Goal: Task Accomplishment & Management: Use online tool/utility

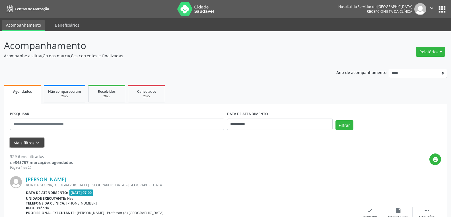
click at [31, 147] on button "Mais filtros keyboard_arrow_down" at bounding box center [27, 143] width 34 height 10
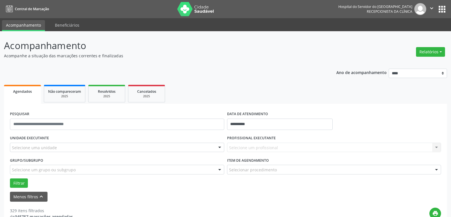
click at [195, 143] on div "Selecione uma unidade" at bounding box center [117, 148] width 214 height 10
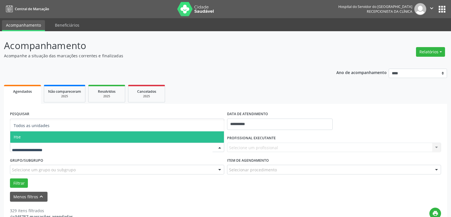
click at [189, 136] on span "Hse" at bounding box center [116, 137] width 213 height 11
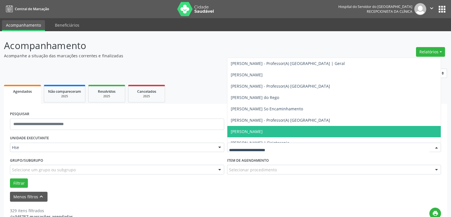
scroll to position [2814, 0]
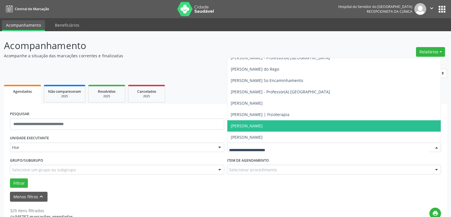
click at [262, 126] on span "[PERSON_NAME]" at bounding box center [247, 125] width 32 height 5
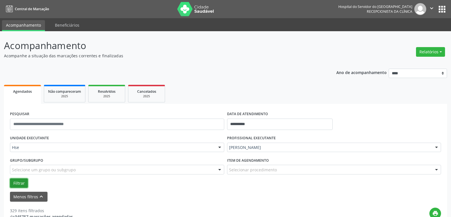
click at [15, 183] on button "Filtrar" at bounding box center [19, 184] width 18 height 10
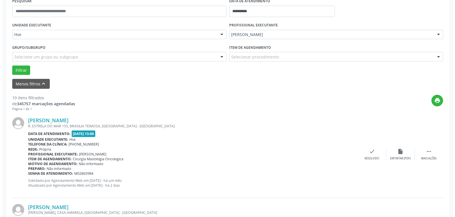
scroll to position [114, 0]
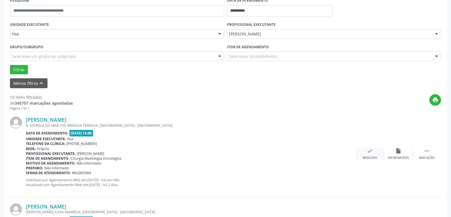
click at [368, 154] on icon "check" at bounding box center [369, 151] width 6 height 6
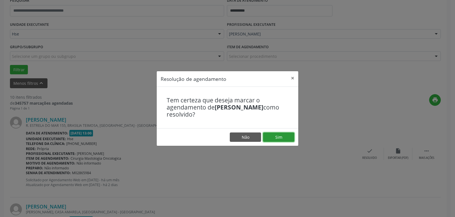
click at [279, 137] on button "Sim" at bounding box center [278, 138] width 31 height 10
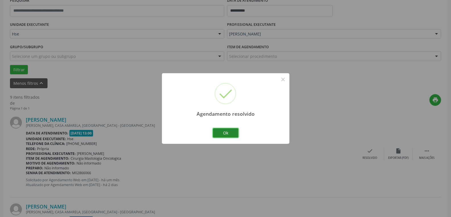
click at [231, 131] on button "Ok" at bounding box center [226, 133] width 26 height 10
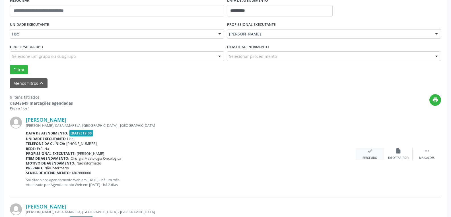
click at [374, 154] on div "check Resolvido" at bounding box center [369, 154] width 28 height 12
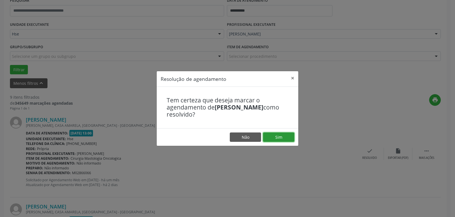
click at [280, 138] on button "Sim" at bounding box center [278, 138] width 31 height 10
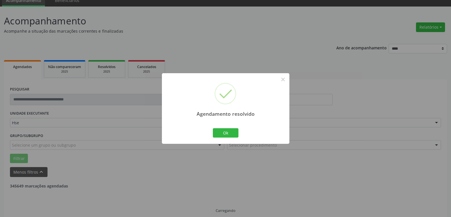
scroll to position [31, 0]
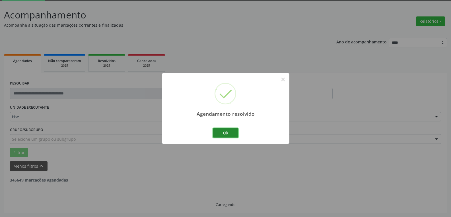
click at [229, 133] on button "Ok" at bounding box center [226, 133] width 26 height 10
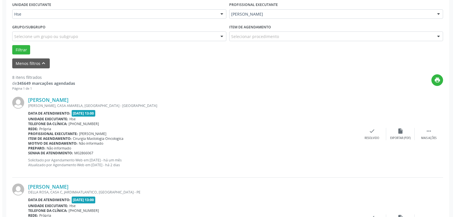
scroll to position [144, 0]
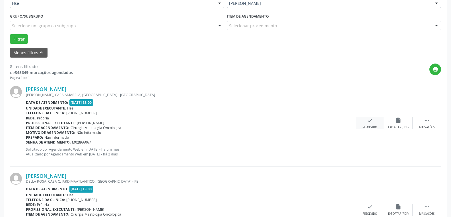
click at [365, 120] on div "check Resolvido" at bounding box center [369, 123] width 28 height 12
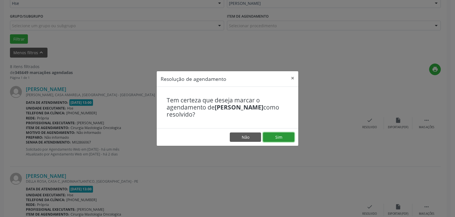
click at [287, 138] on button "Sim" at bounding box center [278, 138] width 31 height 10
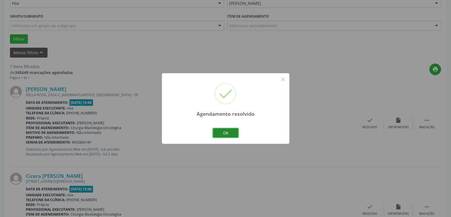
click at [235, 134] on button "Ok" at bounding box center [226, 133] width 26 height 10
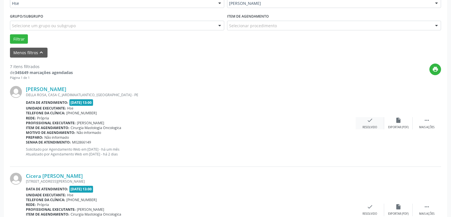
click at [368, 121] on icon "check" at bounding box center [369, 120] width 6 height 6
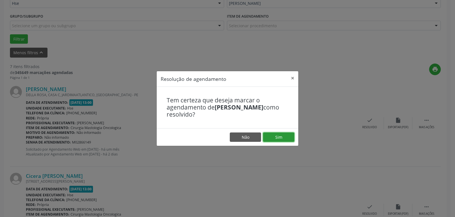
click at [280, 136] on button "Sim" at bounding box center [278, 138] width 31 height 10
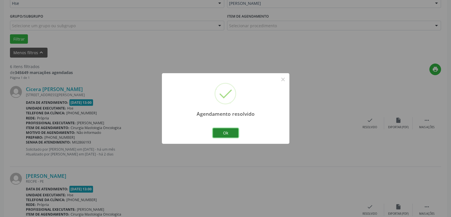
click at [228, 133] on button "Ok" at bounding box center [226, 133] width 26 height 10
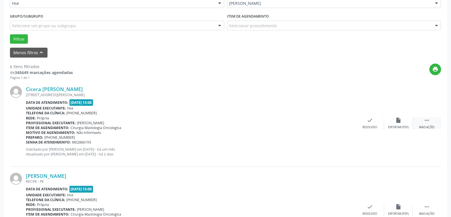
click at [432, 125] on div " Mais ações" at bounding box center [426, 123] width 28 height 12
click at [396, 124] on icon "alarm_off" at bounding box center [398, 120] width 6 height 6
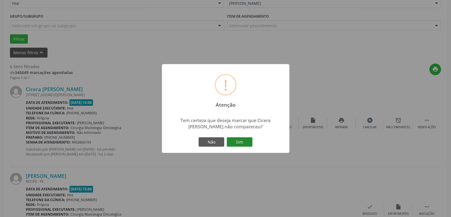
click at [241, 143] on button "Sim" at bounding box center [240, 143] width 26 height 10
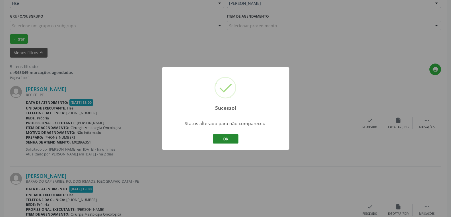
click at [234, 140] on button "OK" at bounding box center [226, 139] width 26 height 10
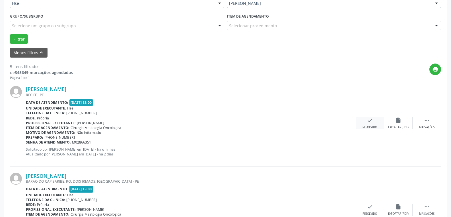
click at [371, 125] on div "check Resolvido" at bounding box center [369, 123] width 28 height 12
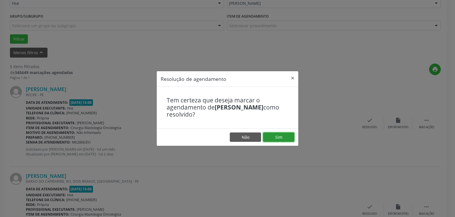
click at [276, 137] on button "Sim" at bounding box center [278, 138] width 31 height 10
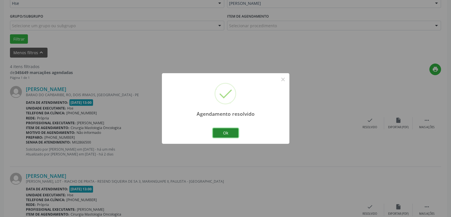
click at [225, 132] on button "Ok" at bounding box center [226, 133] width 26 height 10
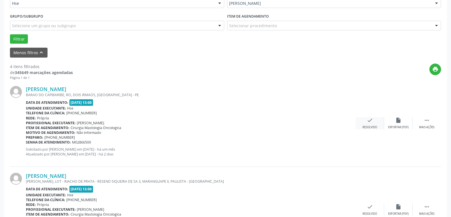
click at [371, 123] on icon "check" at bounding box center [369, 120] width 6 height 6
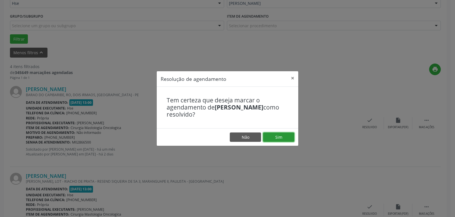
click at [285, 134] on button "Sim" at bounding box center [278, 138] width 31 height 10
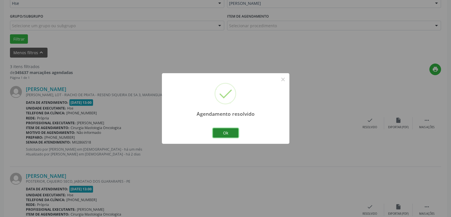
click at [231, 135] on button "Ok" at bounding box center [226, 133] width 26 height 10
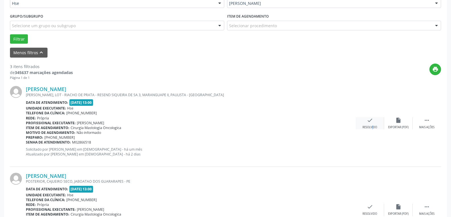
click at [368, 125] on div "check Resolvido" at bounding box center [369, 123] width 28 height 12
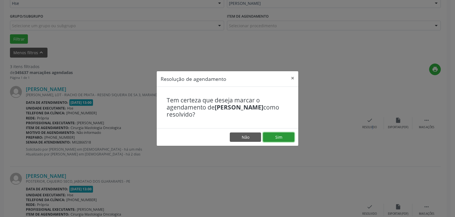
click at [283, 134] on button "Sim" at bounding box center [278, 138] width 31 height 10
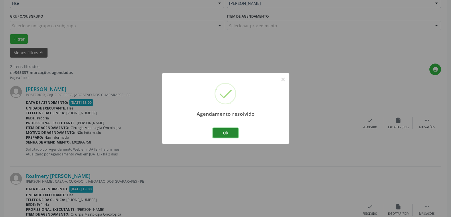
click at [227, 130] on button "Ok" at bounding box center [226, 133] width 26 height 10
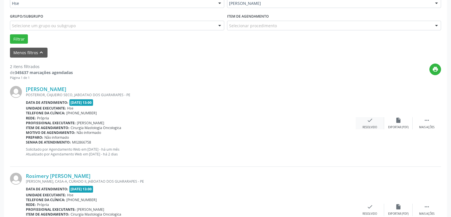
click at [373, 125] on div "check Resolvido" at bounding box center [369, 123] width 28 height 12
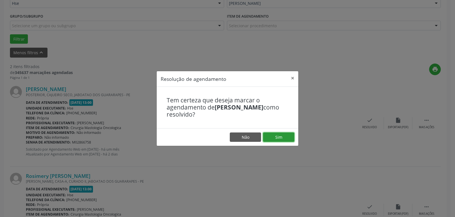
click at [284, 138] on button "Sim" at bounding box center [278, 138] width 31 height 10
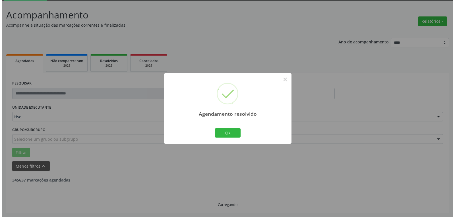
scroll to position [104, 0]
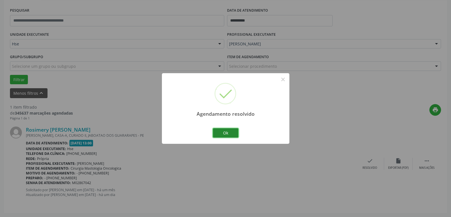
click at [229, 134] on button "Ok" at bounding box center [226, 133] width 26 height 10
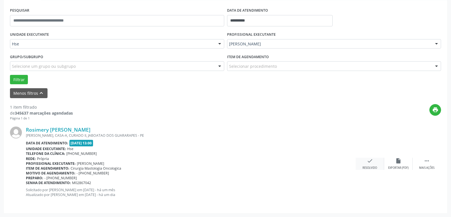
click at [372, 162] on icon "check" at bounding box center [369, 161] width 6 height 6
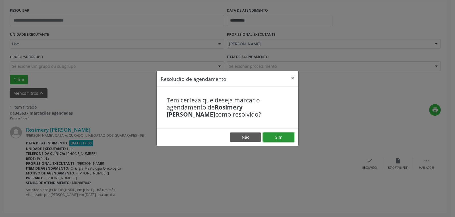
click at [274, 135] on button "Sim" at bounding box center [278, 138] width 31 height 10
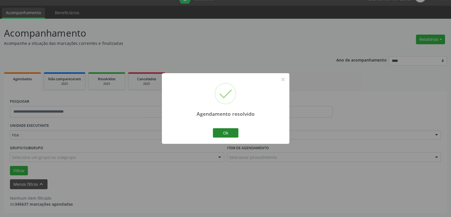
scroll to position [13, 0]
click at [227, 132] on button "Ok" at bounding box center [226, 133] width 26 height 10
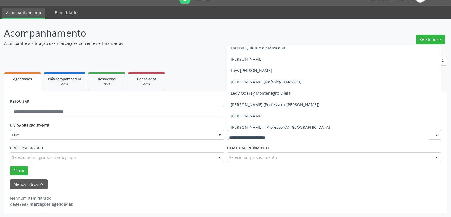
scroll to position [2502, 0]
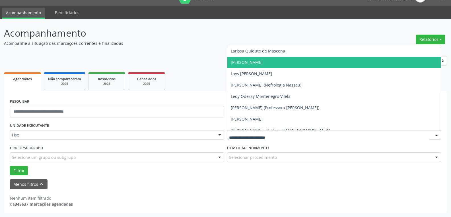
click at [290, 65] on span "[PERSON_NAME]" at bounding box center [333, 62] width 213 height 11
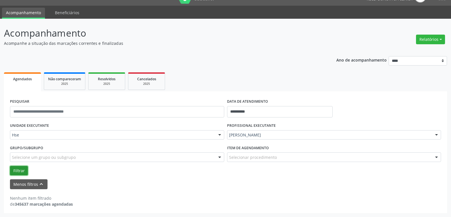
click at [24, 174] on button "Filtrar" at bounding box center [19, 171] width 18 height 10
click at [24, 172] on button "Filtrar" at bounding box center [19, 171] width 18 height 10
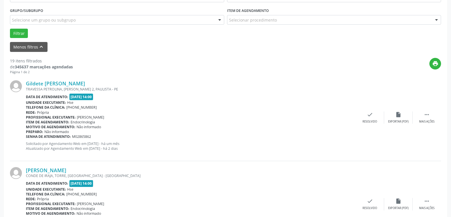
scroll to position [155, 0]
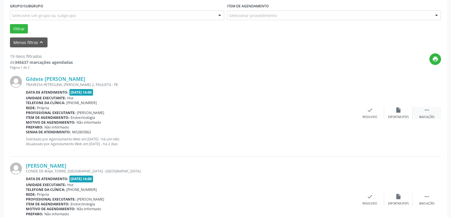
click at [427, 110] on icon "" at bounding box center [426, 110] width 6 height 6
click at [391, 113] on div "alarm_off Não compareceu" at bounding box center [398, 113] width 28 height 12
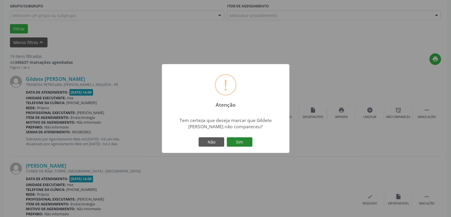
click at [237, 140] on button "Sim" at bounding box center [240, 143] width 26 height 10
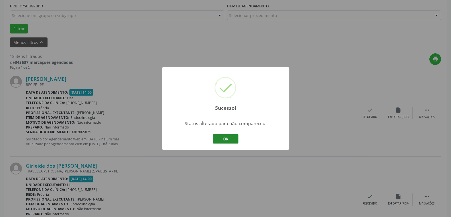
click at [231, 139] on button "OK" at bounding box center [226, 139] width 26 height 10
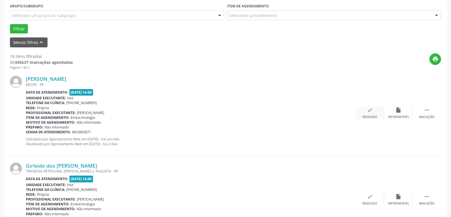
click at [372, 115] on div "check Resolvido" at bounding box center [369, 113] width 28 height 12
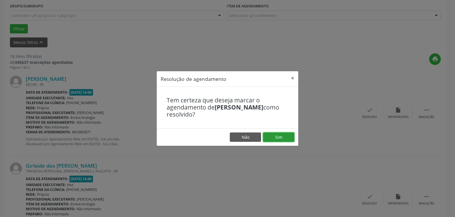
click at [285, 135] on button "Sim" at bounding box center [278, 138] width 31 height 10
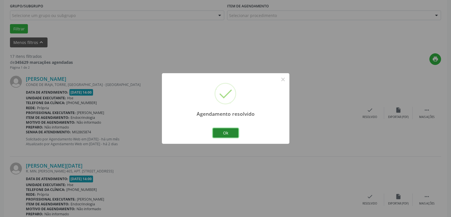
click at [220, 131] on button "Ok" at bounding box center [226, 133] width 26 height 10
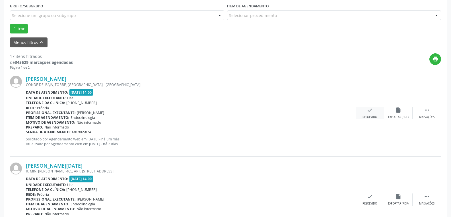
click at [373, 117] on div "Resolvido" at bounding box center [369, 117] width 14 height 4
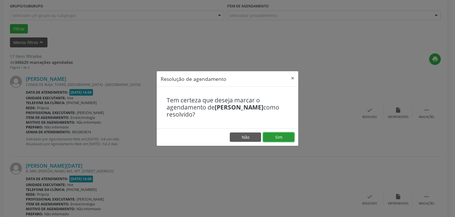
click at [288, 136] on button "Sim" at bounding box center [278, 138] width 31 height 10
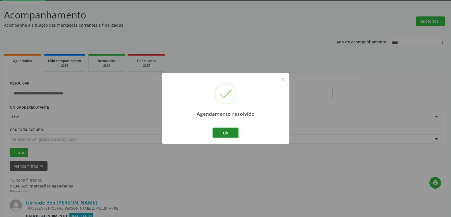
click at [228, 134] on button "Ok" at bounding box center [226, 133] width 26 height 10
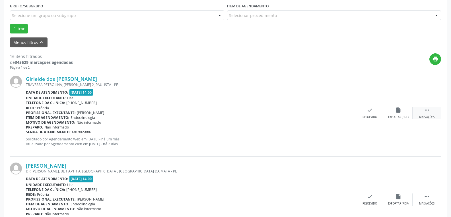
click at [421, 110] on div " Mais ações" at bounding box center [426, 113] width 28 height 12
click at [405, 114] on div "alarm_off Não compareceu" at bounding box center [398, 113] width 28 height 12
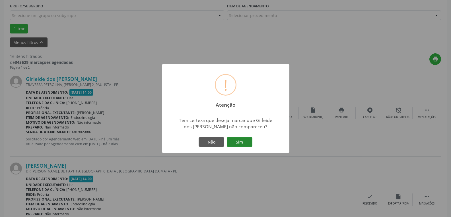
click at [245, 141] on button "Sim" at bounding box center [240, 143] width 26 height 10
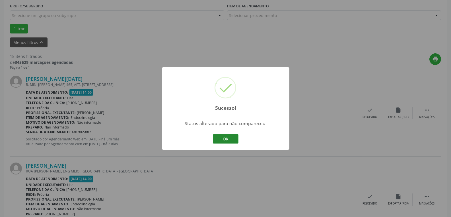
click at [224, 136] on button "OK" at bounding box center [226, 139] width 26 height 10
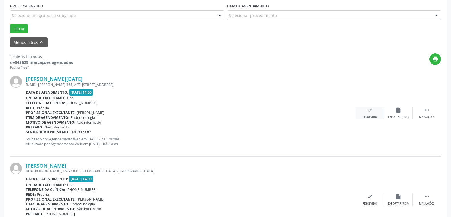
click at [375, 107] on div "check Resolvido" at bounding box center [369, 113] width 28 height 12
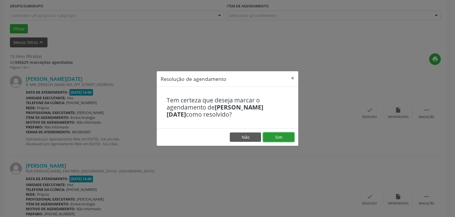
click at [285, 137] on button "Sim" at bounding box center [278, 138] width 31 height 10
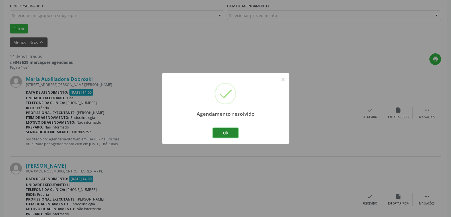
click at [224, 131] on button "Ok" at bounding box center [226, 133] width 26 height 10
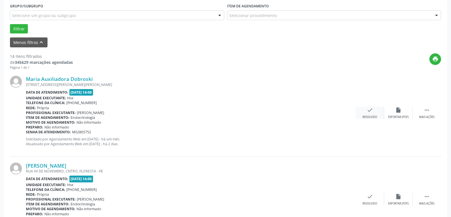
click at [368, 114] on div "check Resolvido" at bounding box center [369, 113] width 28 height 12
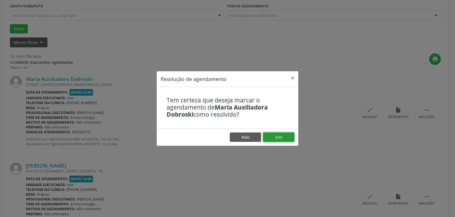
click at [289, 136] on button "Sim" at bounding box center [278, 138] width 31 height 10
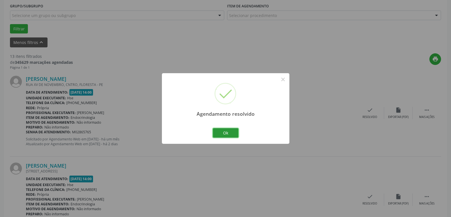
click at [225, 133] on button "Ok" at bounding box center [226, 133] width 26 height 10
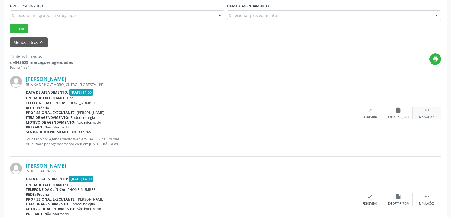
click at [426, 110] on icon "" at bounding box center [426, 110] width 6 height 6
click at [395, 114] on div "alarm_off Não compareceu" at bounding box center [398, 113] width 28 height 12
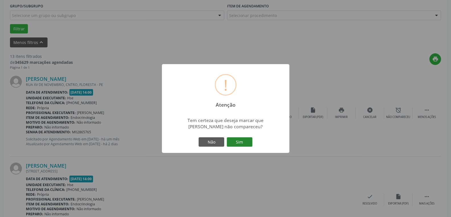
click at [235, 142] on button "Sim" at bounding box center [240, 143] width 26 height 10
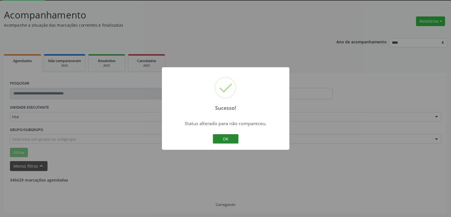
click at [225, 138] on button "OK" at bounding box center [226, 139] width 26 height 10
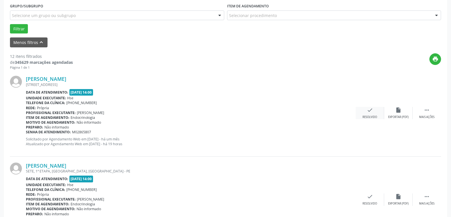
click at [375, 113] on div "check Resolvido" at bounding box center [369, 113] width 28 height 12
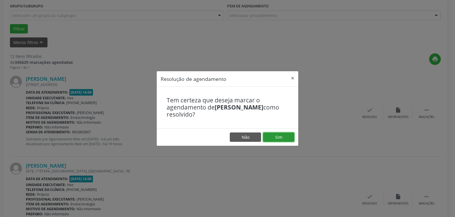
click at [283, 138] on button "Sim" at bounding box center [278, 138] width 31 height 10
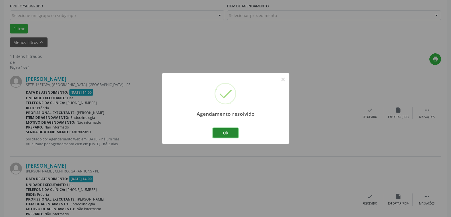
click at [227, 133] on button "Ok" at bounding box center [226, 133] width 26 height 10
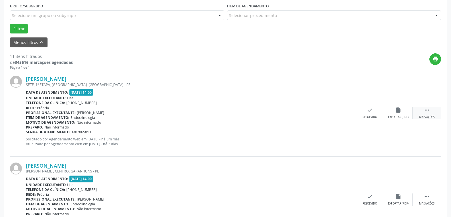
click at [429, 115] on div " Mais ações" at bounding box center [426, 113] width 28 height 12
click at [402, 115] on div "Não compareceu" at bounding box center [398, 117] width 24 height 4
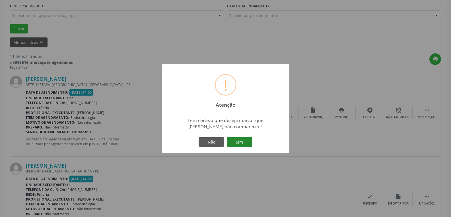
click at [242, 142] on button "Sim" at bounding box center [240, 143] width 26 height 10
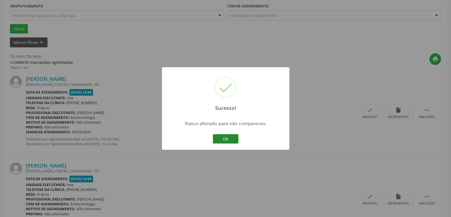
click at [236, 140] on button "OK" at bounding box center [226, 139] width 26 height 10
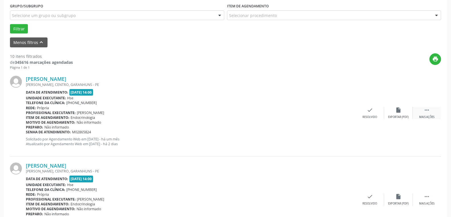
click at [430, 113] on div " Mais ações" at bounding box center [426, 113] width 28 height 12
click at [402, 116] on div "alarm_off Não compareceu" at bounding box center [398, 113] width 28 height 12
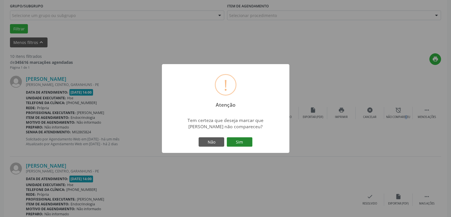
click at [246, 139] on button "Sim" at bounding box center [240, 143] width 26 height 10
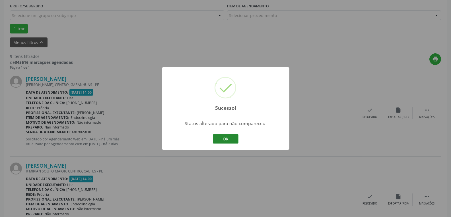
click at [233, 139] on button "OK" at bounding box center [226, 139] width 26 height 10
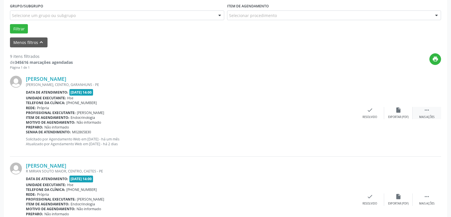
click at [427, 111] on icon "" at bounding box center [426, 110] width 6 height 6
click at [400, 116] on div "Não compareceu" at bounding box center [398, 117] width 24 height 4
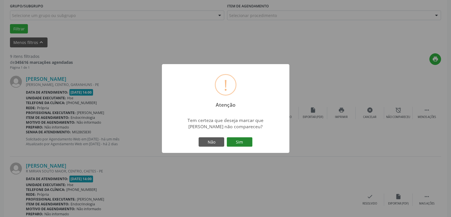
click at [241, 140] on button "Sim" at bounding box center [240, 143] width 26 height 10
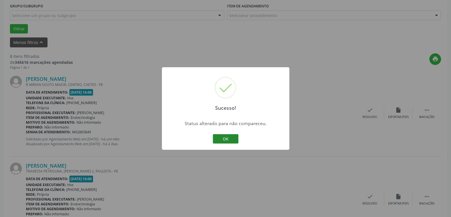
click at [229, 140] on button "OK" at bounding box center [226, 139] width 26 height 10
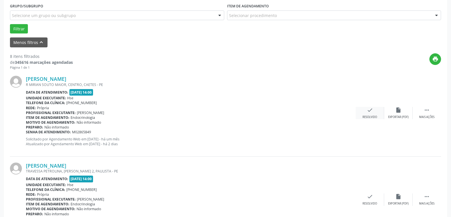
click at [373, 118] on div "Resolvido" at bounding box center [369, 117] width 14 height 4
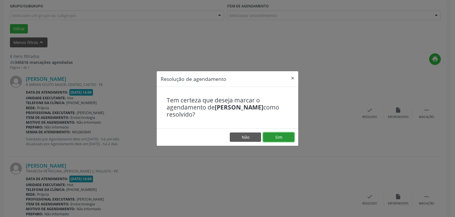
click at [271, 134] on button "Sim" at bounding box center [278, 138] width 31 height 10
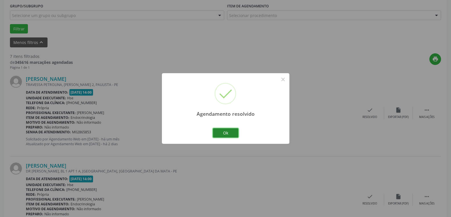
click at [229, 133] on button "Ok" at bounding box center [226, 133] width 26 height 10
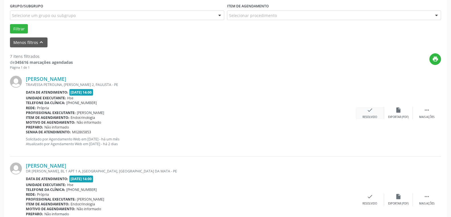
click at [371, 114] on div "check Resolvido" at bounding box center [369, 113] width 28 height 12
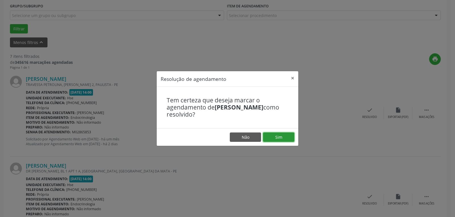
click at [291, 136] on button "Sim" at bounding box center [278, 138] width 31 height 10
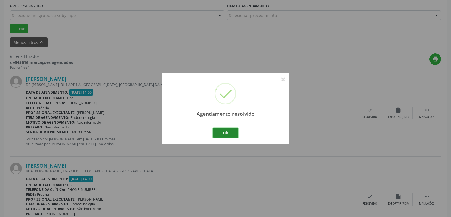
click at [225, 130] on button "Ok" at bounding box center [226, 133] width 26 height 10
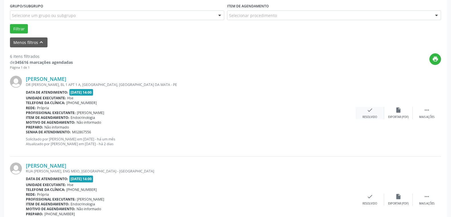
click at [374, 116] on div "Resolvido" at bounding box center [369, 117] width 14 height 4
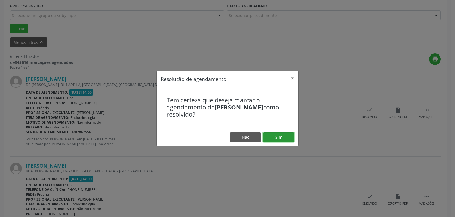
click at [291, 138] on button "Sim" at bounding box center [278, 138] width 31 height 10
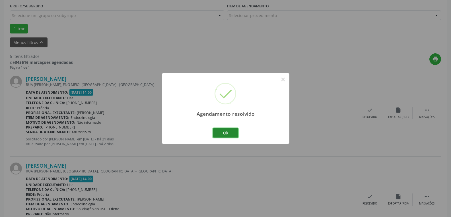
click at [227, 133] on button "Ok" at bounding box center [226, 133] width 26 height 10
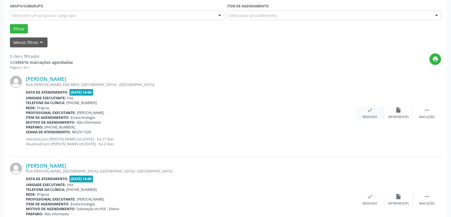
click at [379, 115] on div "check Resolvido" at bounding box center [369, 113] width 28 height 12
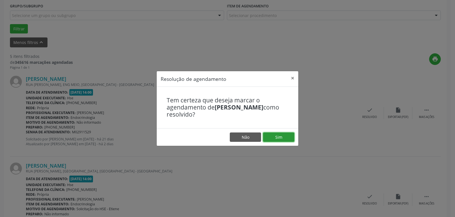
click at [280, 136] on button "Sim" at bounding box center [278, 138] width 31 height 10
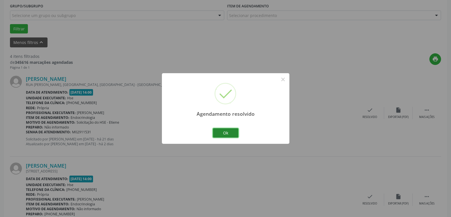
click at [237, 133] on button "Ok" at bounding box center [226, 133] width 26 height 10
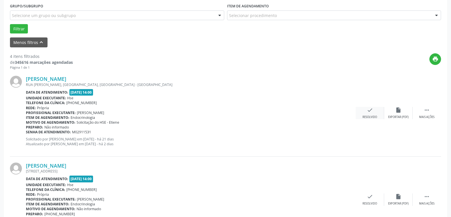
click at [372, 114] on div "check Resolvido" at bounding box center [369, 113] width 28 height 12
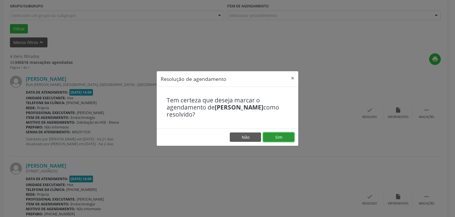
click at [278, 136] on button "Sim" at bounding box center [278, 138] width 31 height 10
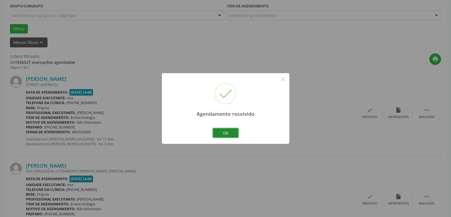
click at [225, 132] on button "Ok" at bounding box center [226, 133] width 26 height 10
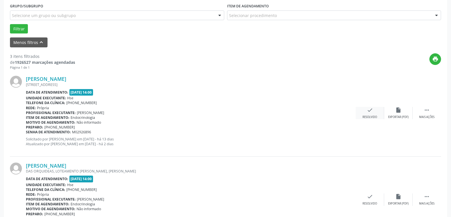
click at [373, 114] on div "check Resolvido" at bounding box center [369, 113] width 28 height 12
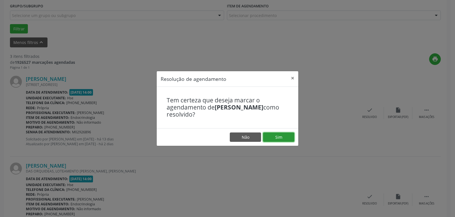
click at [286, 136] on button "Sim" at bounding box center [278, 138] width 31 height 10
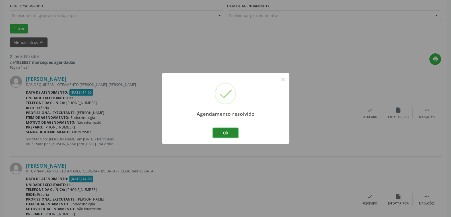
click at [232, 134] on button "Ok" at bounding box center [226, 133] width 26 height 10
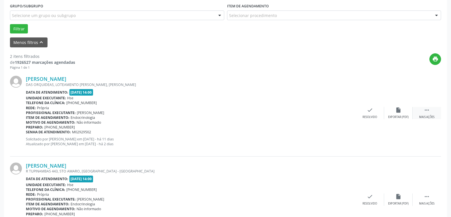
click at [428, 115] on div " Mais ações" at bounding box center [426, 113] width 28 height 12
click at [396, 113] on icon "alarm_off" at bounding box center [398, 110] width 6 height 6
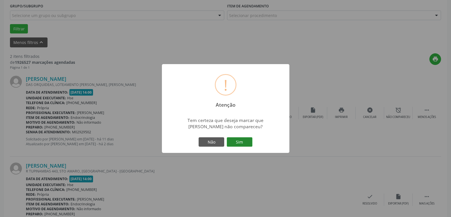
click at [234, 143] on button "Sim" at bounding box center [240, 143] width 26 height 10
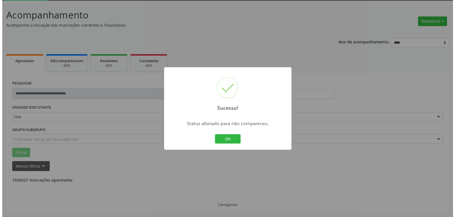
scroll to position [104, 0]
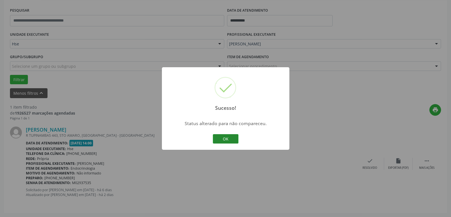
click at [223, 138] on button "OK" at bounding box center [226, 139] width 26 height 10
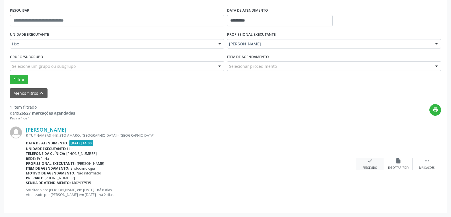
click at [367, 167] on div "Resolvido" at bounding box center [369, 168] width 14 height 4
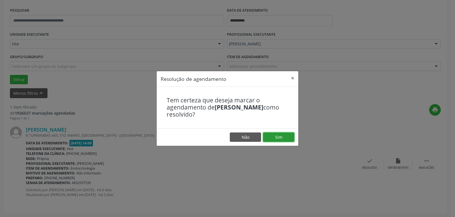
click at [276, 139] on button "Sim" at bounding box center [278, 138] width 31 height 10
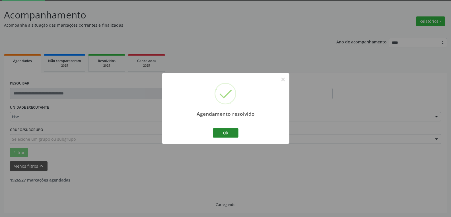
scroll to position [13, 0]
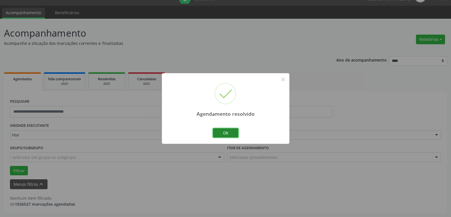
click at [231, 135] on button "Ok" at bounding box center [226, 133] width 26 height 10
